Goal: Task Accomplishment & Management: Complete application form

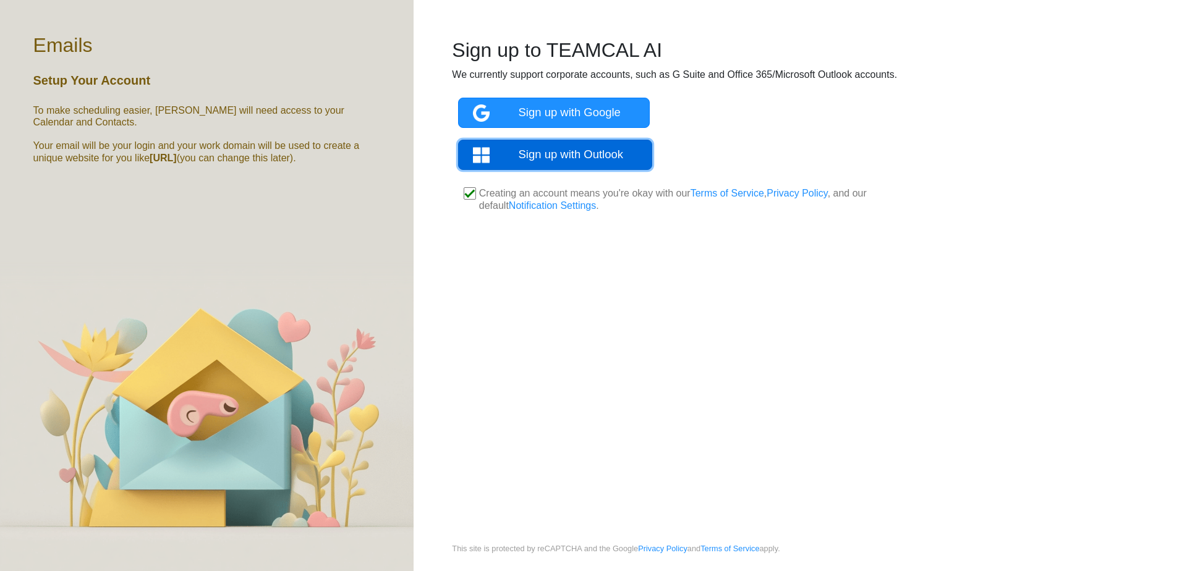
click at [503, 160] on img at bounding box center [496, 155] width 46 height 17
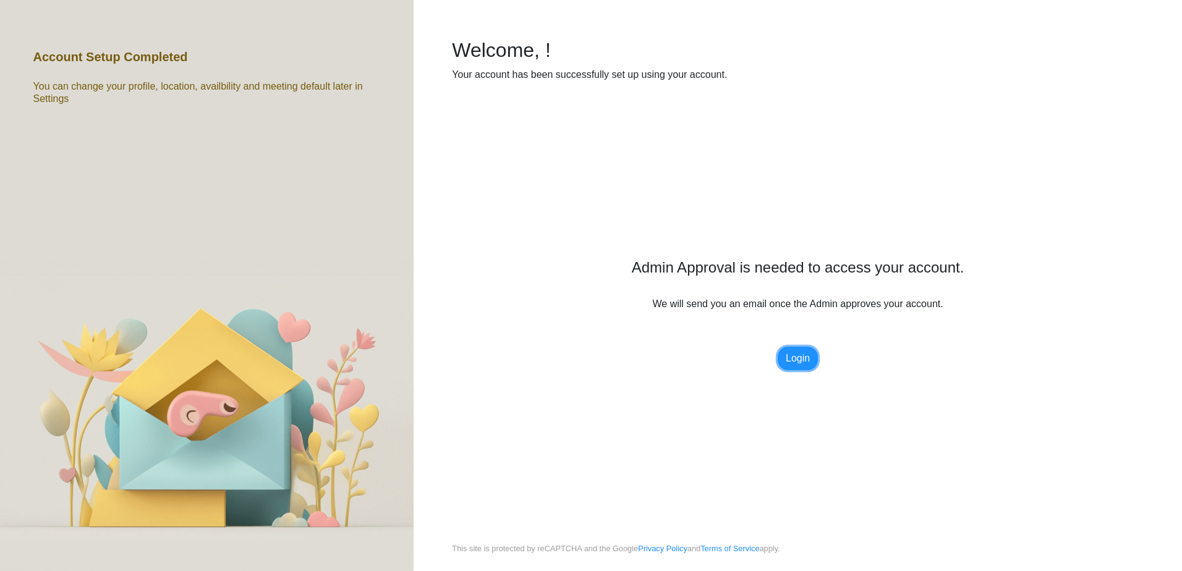
click at [790, 365] on link "Login" at bounding box center [798, 358] width 40 height 23
